Goal: Navigation & Orientation: Understand site structure

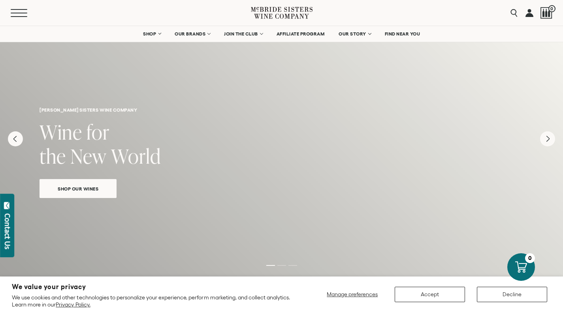
click at [17, 13] on span "Mobile Menu Trigger" at bounding box center [19, 13] width 17 height 1
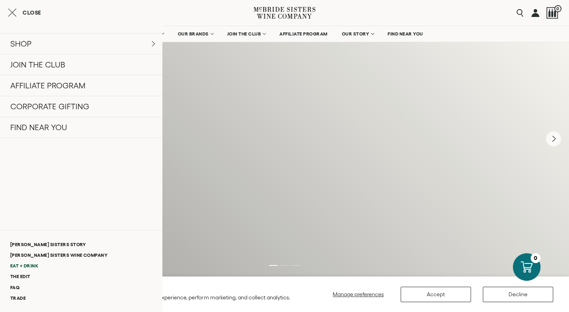
click at [32, 262] on link "Eat + Drink" at bounding box center [81, 266] width 162 height 11
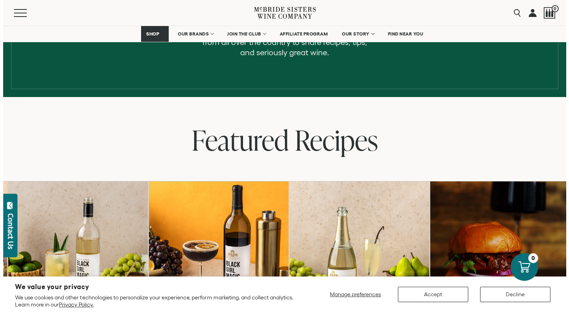
scroll to position [124, 0]
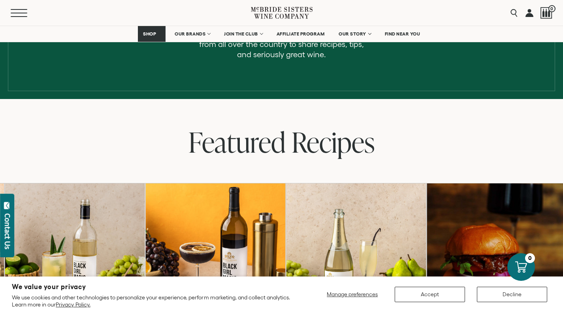
click at [16, 12] on button "Menu" at bounding box center [25, 13] width 28 height 8
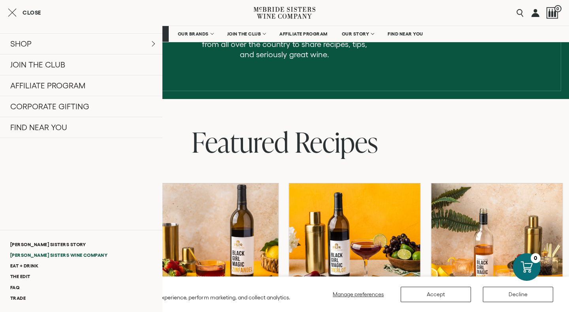
click at [38, 256] on link "[PERSON_NAME] Sisters Wine Company" at bounding box center [81, 255] width 162 height 11
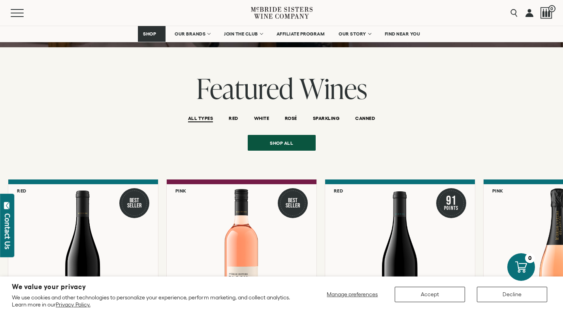
scroll to position [945, 0]
